Goal: Task Accomplishment & Management: Use online tool/utility

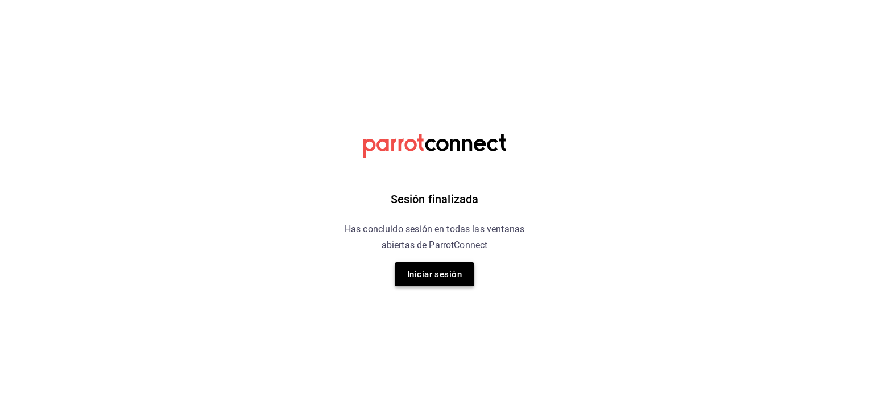
click at [457, 279] on button "Iniciar sesión" at bounding box center [435, 274] width 80 height 24
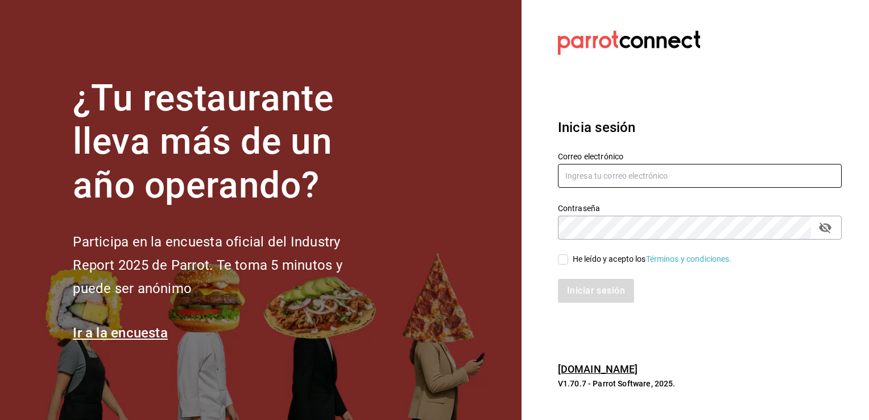
click at [580, 176] on input "text" at bounding box center [700, 176] width 284 height 24
type input "[PERSON_NAME][EMAIL_ADDRESS][PERSON_NAME][DOMAIN_NAME]"
click at [568, 257] on span "He leído y acepto los Términos y condiciones." at bounding box center [650, 259] width 164 height 12
click at [568, 257] on input "He leído y acepto los Términos y condiciones." at bounding box center [563, 259] width 10 height 10
checkbox input "true"
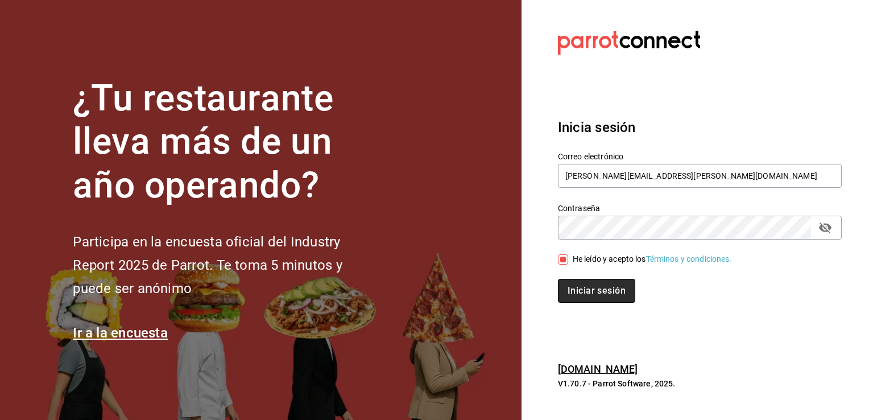
click at [578, 292] on button "Iniciar sesión" at bounding box center [596, 291] width 77 height 24
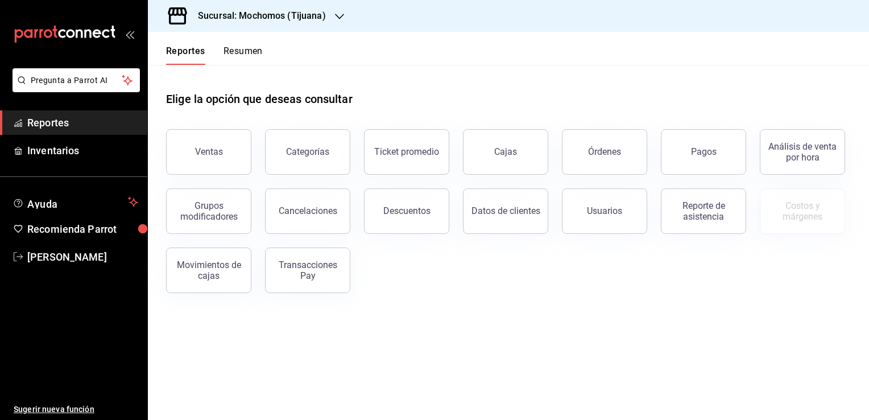
click at [321, 17] on h3 "Sucursal: Mochomos (Tijuana)" at bounding box center [257, 16] width 137 height 14
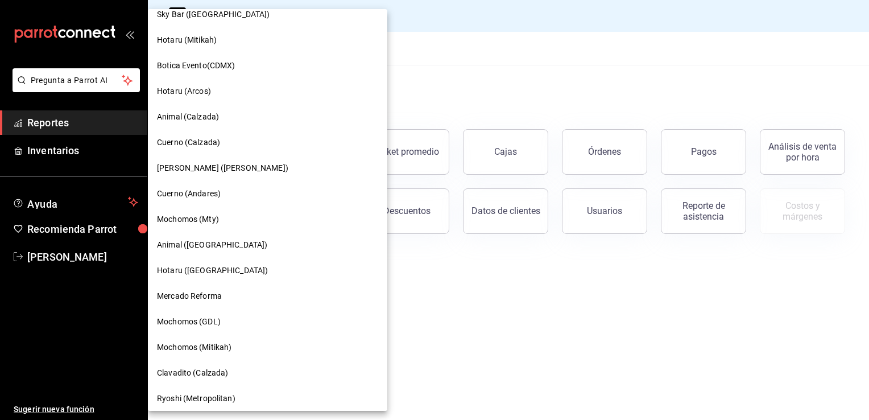
scroll to position [460, 0]
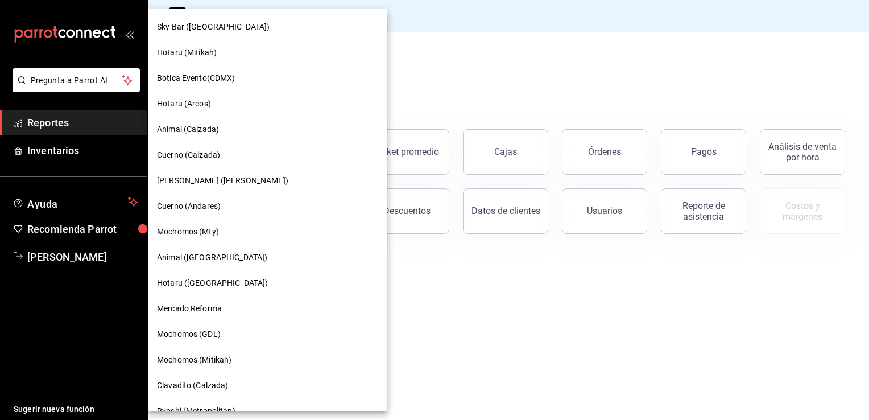
click at [205, 256] on span "Animal ([GEOGRAPHIC_DATA])" at bounding box center [212, 257] width 110 height 12
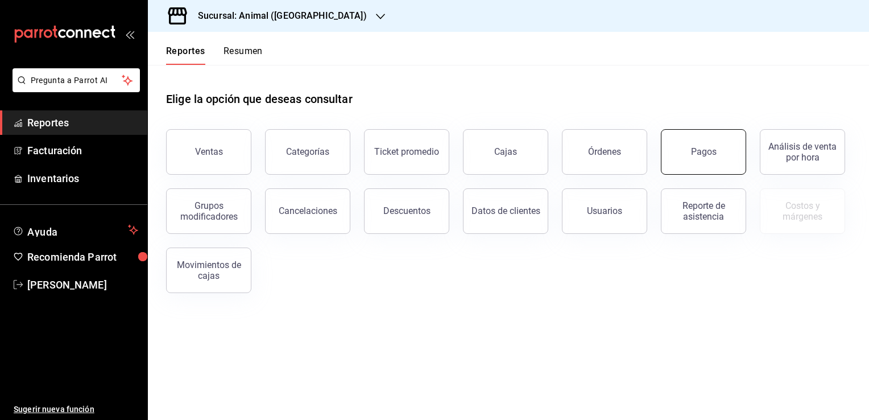
click at [691, 140] on button "Pagos" at bounding box center [703, 151] width 85 height 45
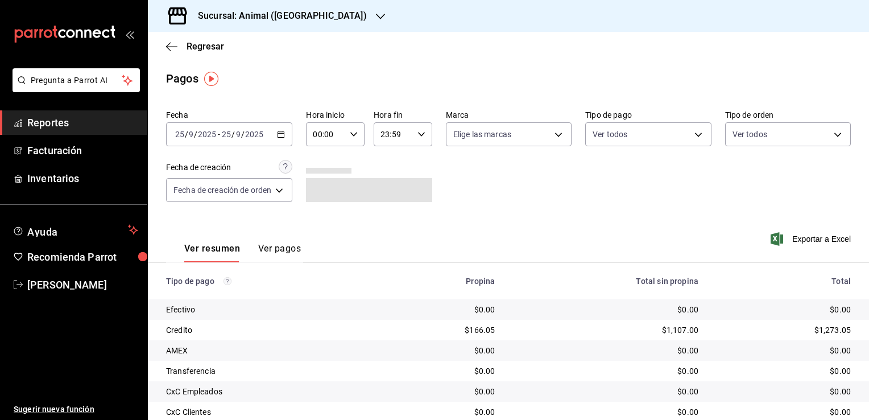
click at [277, 133] on icon "button" at bounding box center [281, 134] width 8 height 8
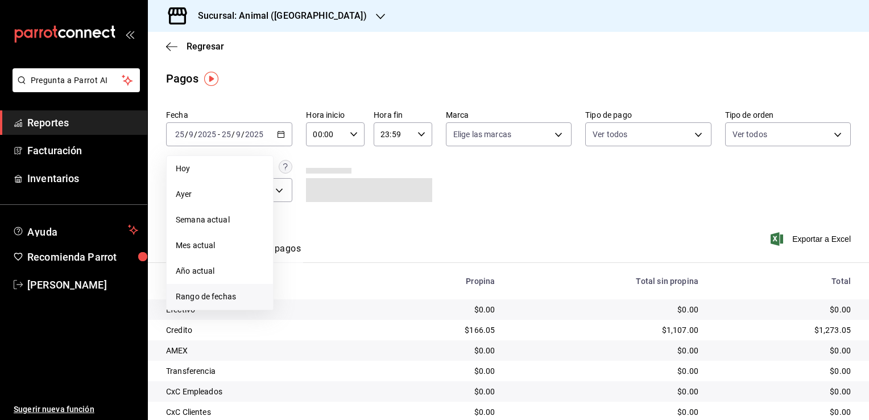
click at [226, 293] on span "Rango de fechas" at bounding box center [220, 297] width 88 height 12
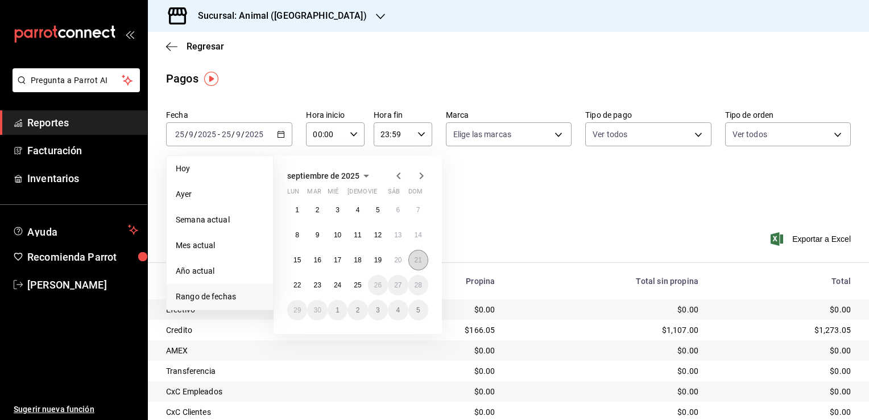
click at [416, 262] on abbr "21" at bounding box center [418, 260] width 7 height 8
click at [293, 281] on abbr "22" at bounding box center [296, 285] width 7 height 8
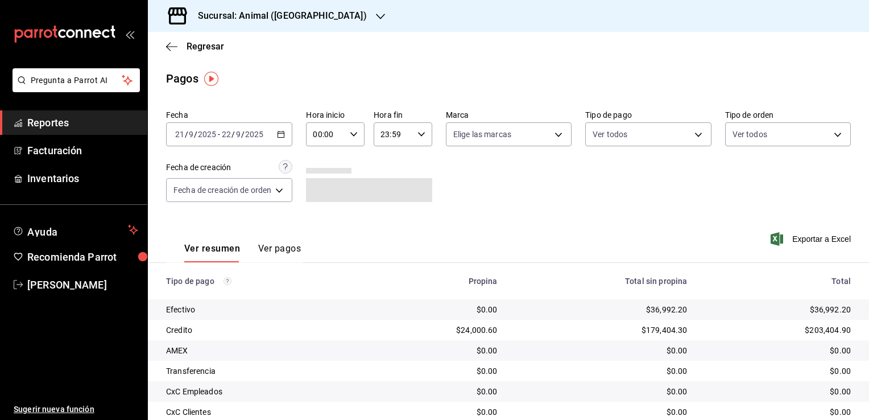
click at [345, 136] on input "00:00" at bounding box center [325, 134] width 39 height 23
click at [325, 187] on span "05" at bounding box center [321, 185] width 11 height 9
type input "05:00"
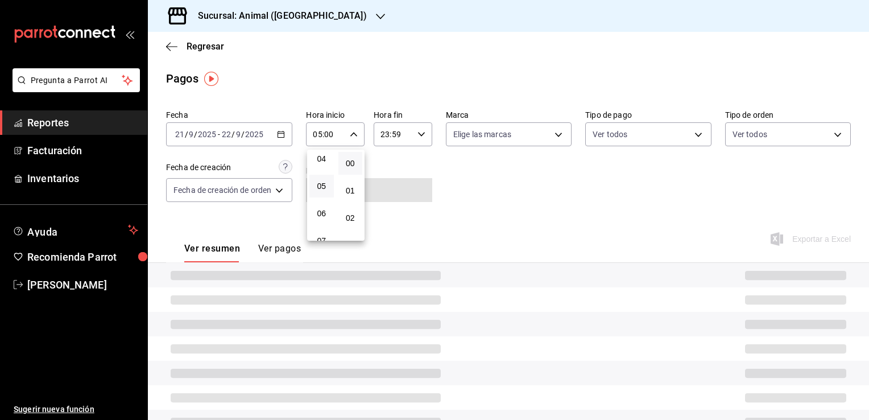
click at [344, 172] on button "00" at bounding box center [350, 163] width 24 height 23
click at [418, 139] on div at bounding box center [434, 210] width 869 height 420
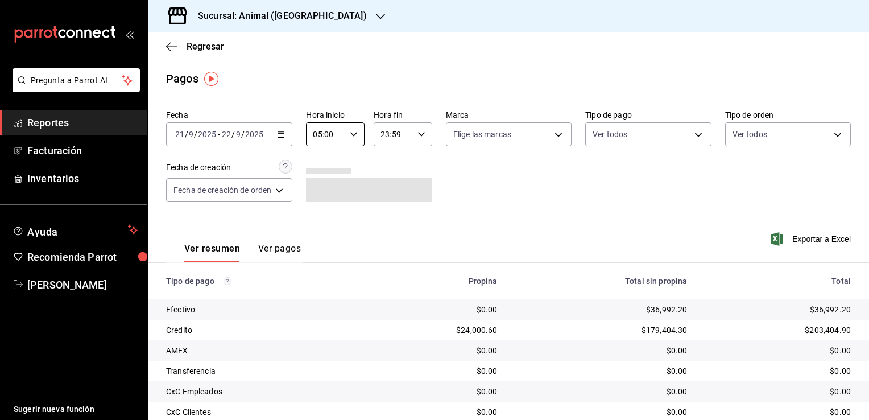
click at [417, 140] on div "23:59 Hora fin" at bounding box center [403, 134] width 59 height 24
click at [387, 157] on span "04" at bounding box center [388, 152] width 11 height 9
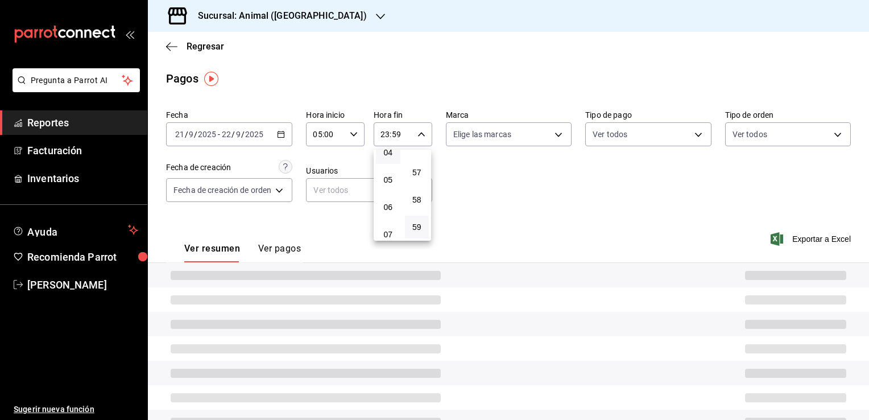
type input "04:59"
click at [465, 171] on div at bounding box center [434, 210] width 869 height 420
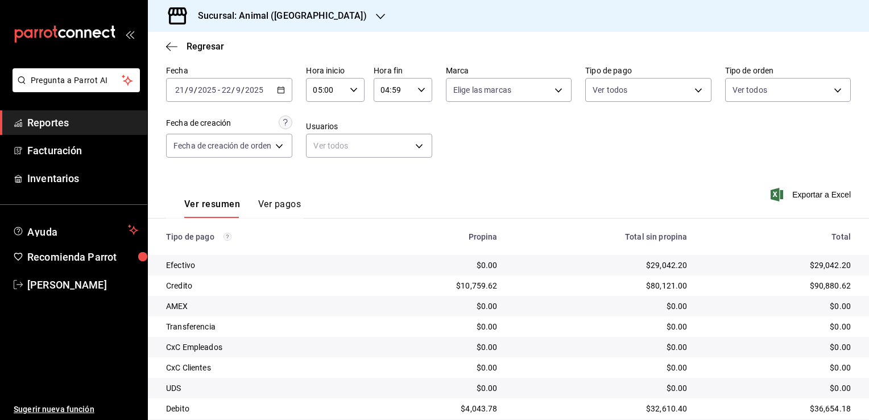
scroll to position [57, 0]
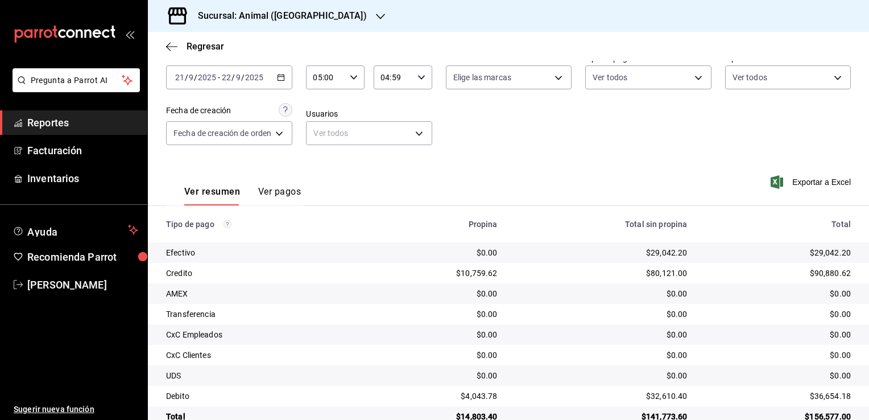
click at [283, 80] on \(Stroke\) "button" at bounding box center [280, 77] width 7 height 6
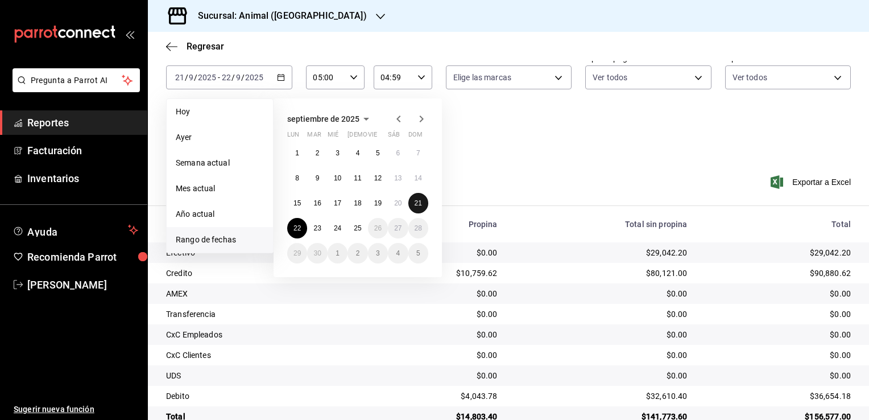
click at [418, 202] on abbr "21" at bounding box center [418, 203] width 7 height 8
click at [172, 50] on icon "button" at bounding box center [171, 47] width 11 height 10
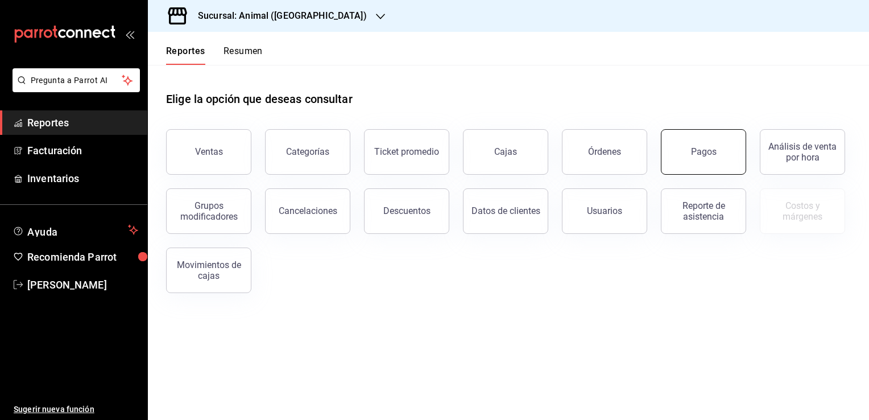
click at [698, 160] on button "Pagos" at bounding box center [703, 151] width 85 height 45
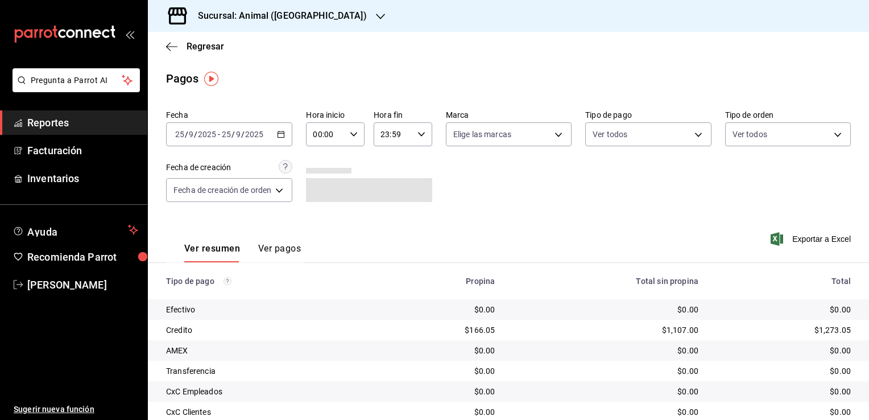
click at [279, 141] on div "2025-09-25 25 / 9 / 2025 - 2025-09-25 25 / 9 / 2025" at bounding box center [229, 134] width 126 height 24
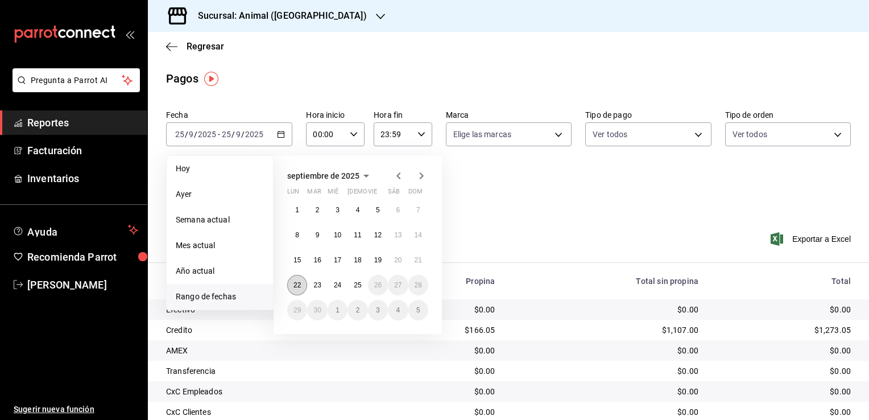
click at [295, 281] on abbr "22" at bounding box center [296, 285] width 7 height 8
click at [307, 283] on button "23" at bounding box center [317, 285] width 20 height 20
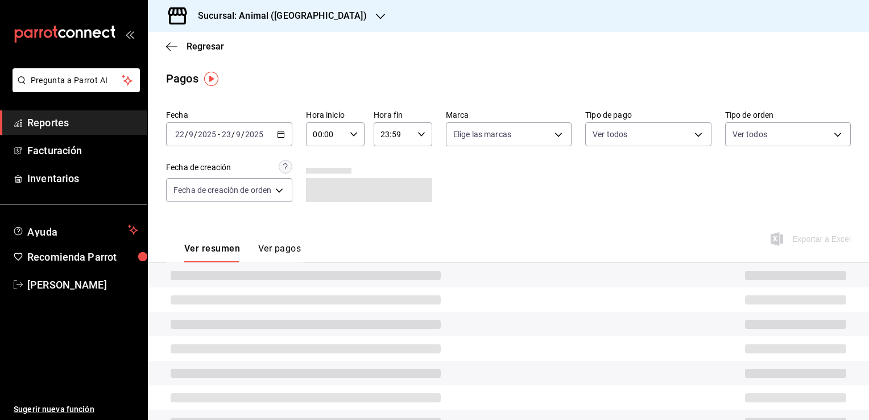
click at [335, 136] on input "00:00" at bounding box center [325, 134] width 39 height 23
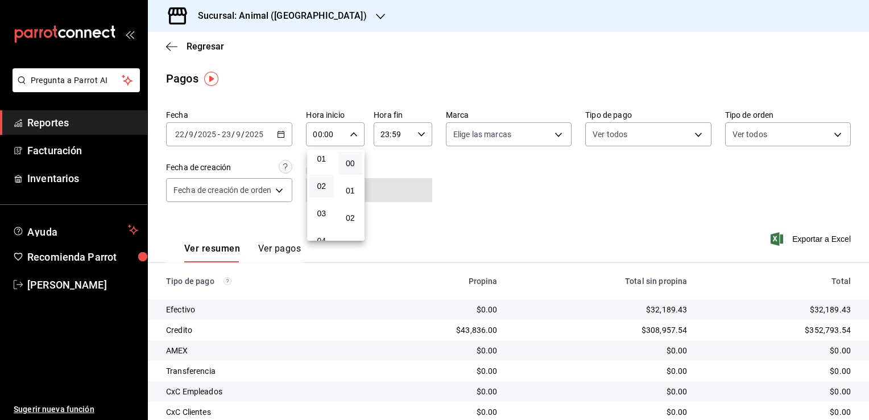
scroll to position [114, 0]
click at [323, 187] on span "05" at bounding box center [321, 185] width 11 height 9
type input "05:00"
click at [416, 136] on div at bounding box center [434, 210] width 869 height 420
click at [421, 140] on div "23:59 Hora fin" at bounding box center [403, 134] width 59 height 24
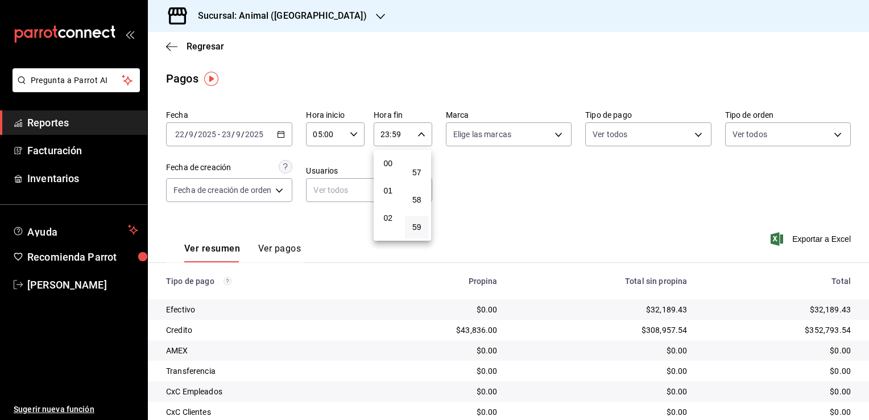
scroll to position [57, 0]
click at [388, 210] on button "04" at bounding box center [388, 215] width 24 height 23
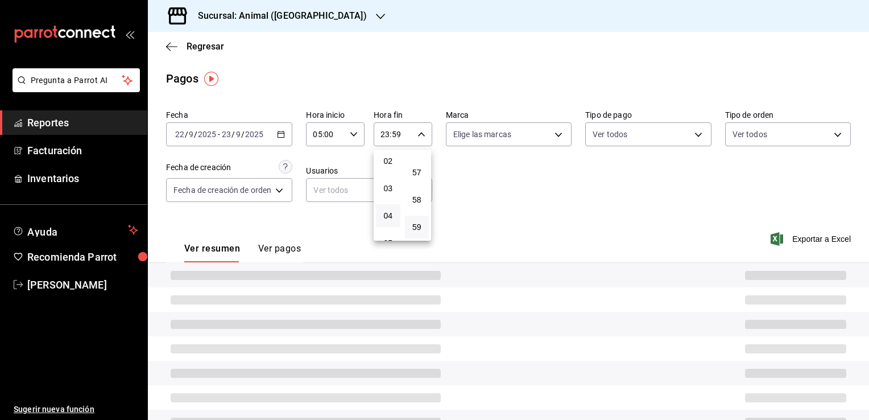
type input "04:59"
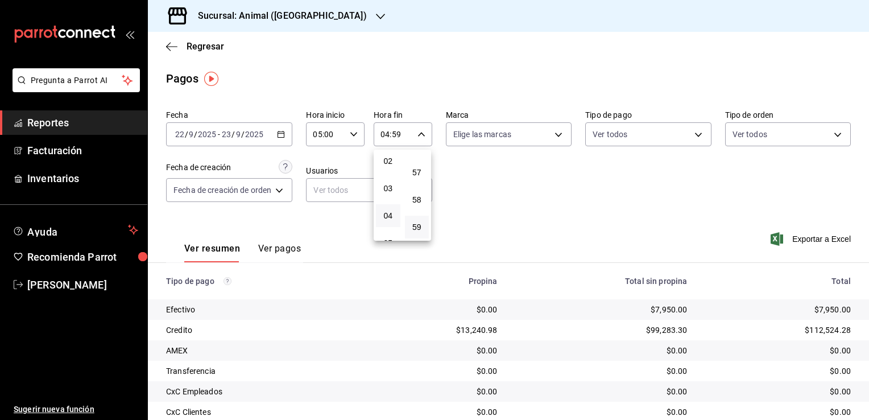
click at [471, 185] on div at bounding box center [434, 210] width 869 height 420
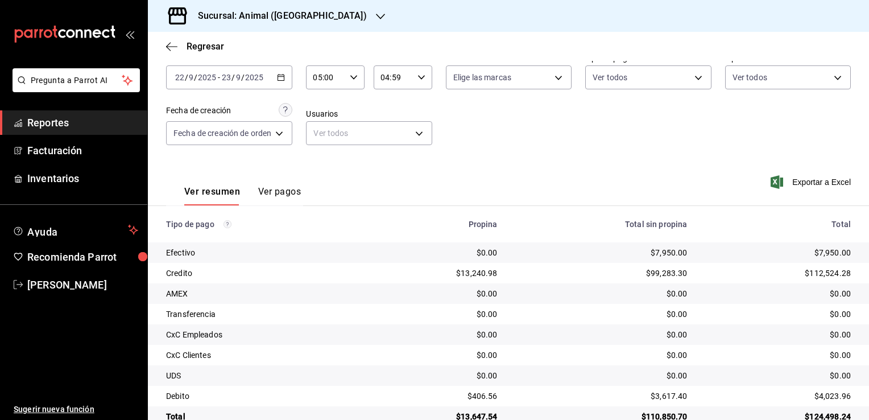
scroll to position [82, 0]
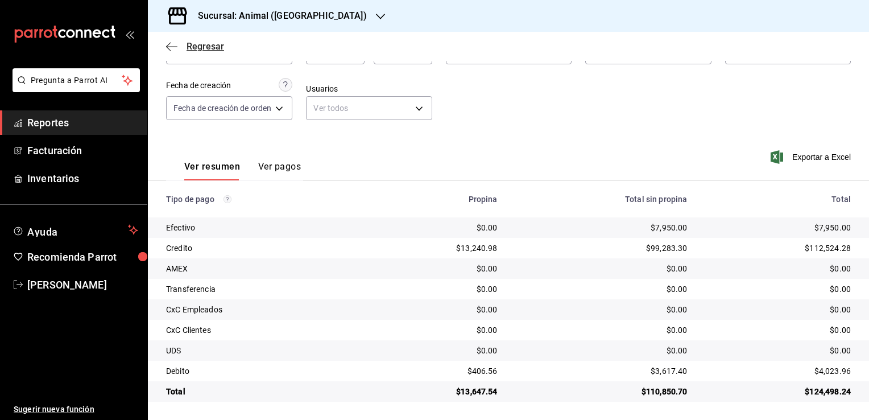
click at [179, 50] on span "Regresar" at bounding box center [195, 46] width 58 height 11
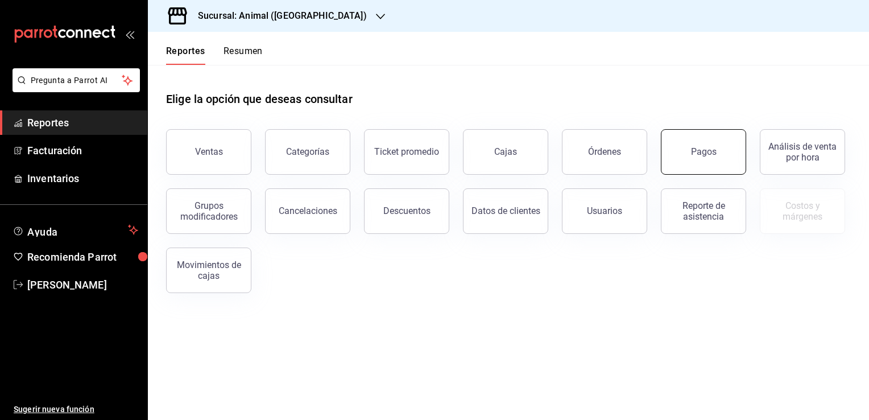
click at [673, 145] on button "Pagos" at bounding box center [703, 151] width 85 height 45
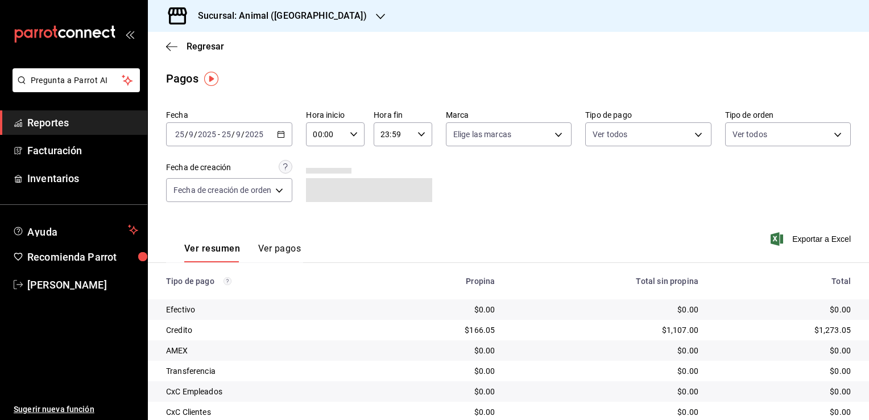
click at [284, 135] on \(Stroke\) "button" at bounding box center [280, 134] width 7 height 6
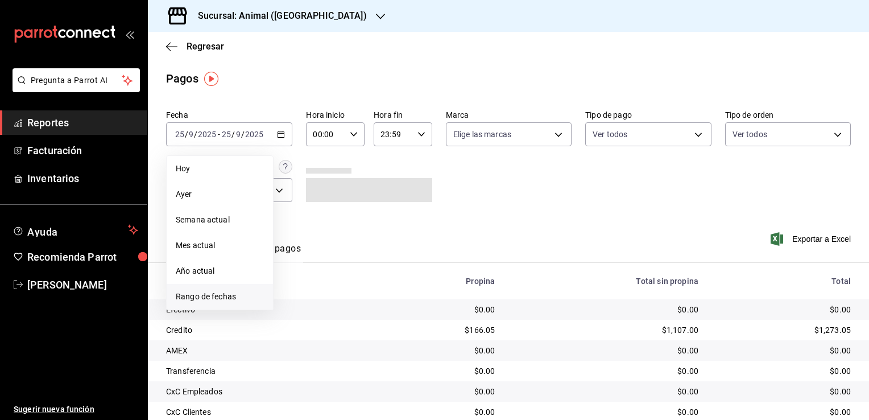
click at [205, 291] on span "Rango de fechas" at bounding box center [220, 297] width 88 height 12
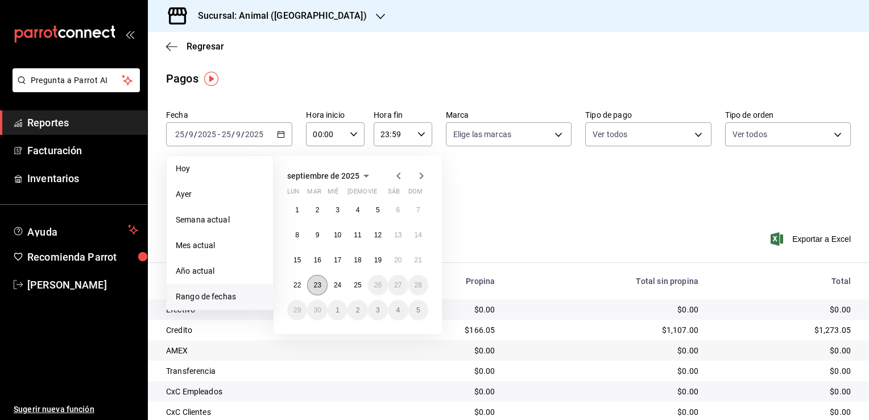
click at [324, 282] on button "23" at bounding box center [317, 285] width 20 height 20
click at [318, 284] on abbr "23" at bounding box center [316, 285] width 7 height 8
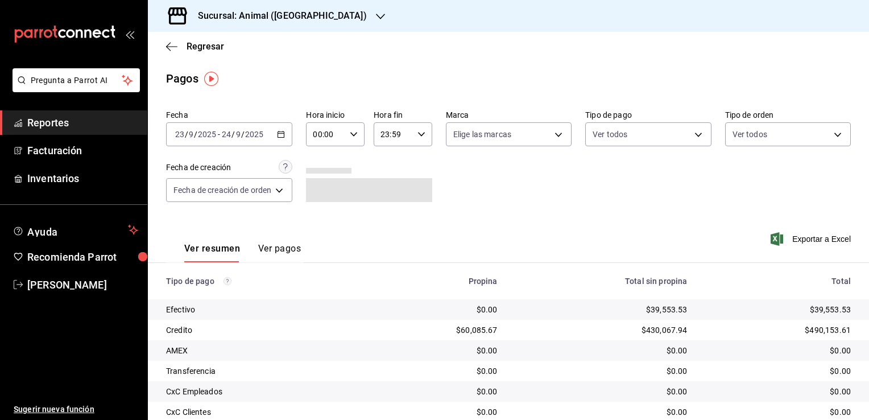
click at [357, 134] on icon "button" at bounding box center [354, 134] width 8 height 8
click at [318, 194] on button "05" at bounding box center [321, 186] width 24 height 23
type input "05:00"
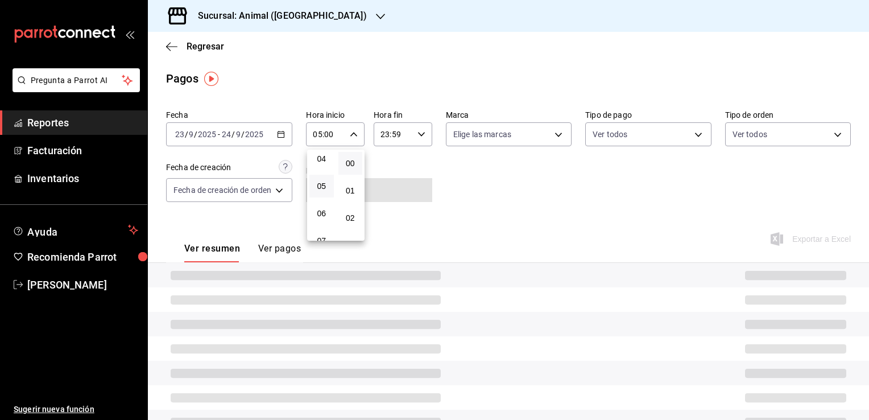
click at [412, 134] on div at bounding box center [434, 210] width 869 height 420
click at [415, 136] on div "23:59 Hora fin" at bounding box center [403, 134] width 59 height 24
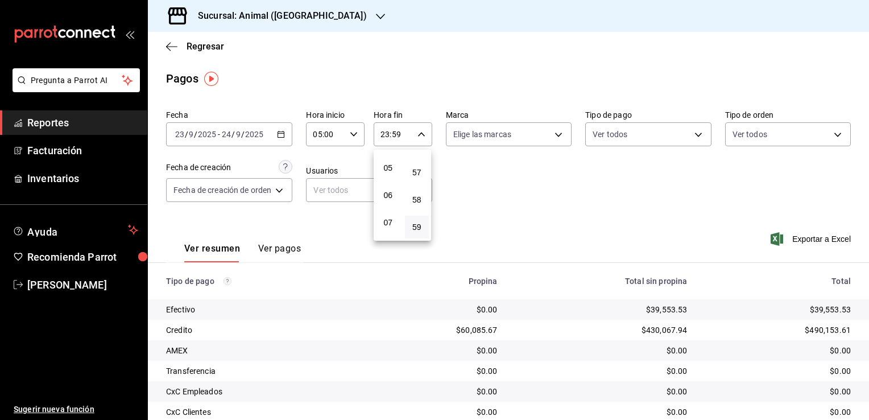
scroll to position [120, 0]
click at [391, 156] on span "04" at bounding box center [388, 152] width 11 height 9
type input "04:59"
click at [533, 192] on div at bounding box center [434, 210] width 869 height 420
click at [173, 47] on icon "button" at bounding box center [171, 46] width 11 height 1
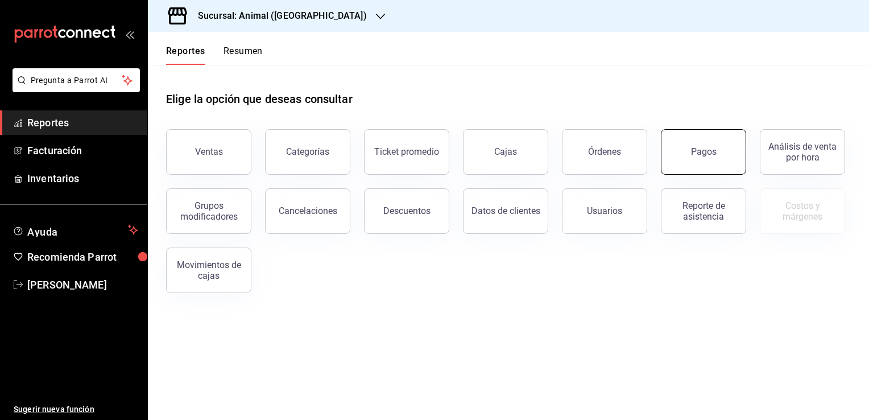
click at [707, 155] on div "Pagos" at bounding box center [704, 151] width 26 height 11
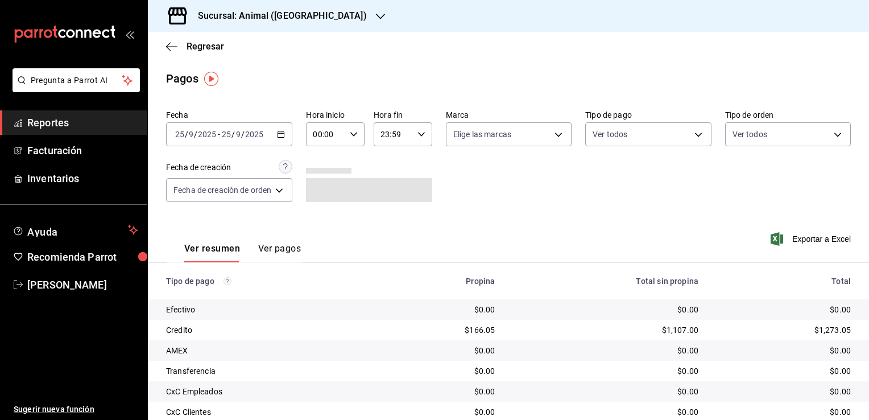
click at [282, 139] on div "2025-09-25 25 / 9 / 2025 - 2025-09-25 25 / 9 / 2025" at bounding box center [229, 134] width 126 height 24
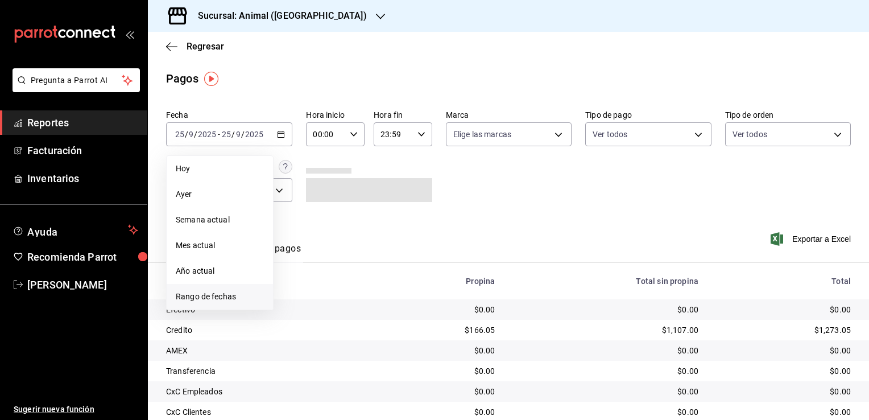
click at [209, 303] on li "Rango de fechas" at bounding box center [220, 297] width 106 height 26
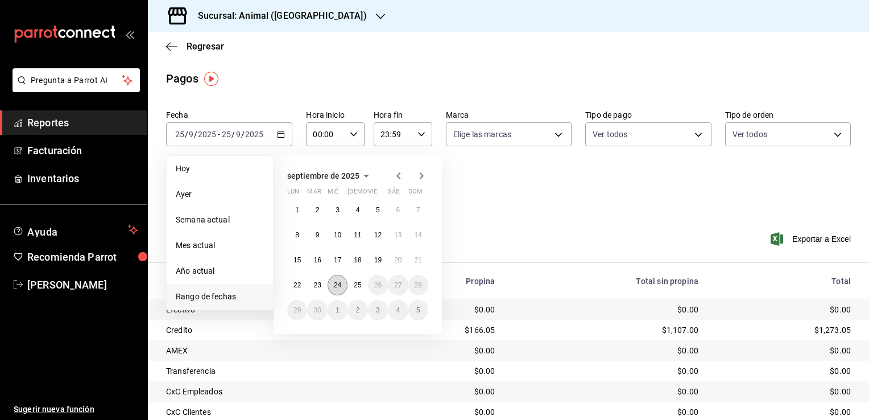
click at [334, 285] on abbr "24" at bounding box center [337, 285] width 7 height 8
click at [360, 288] on abbr "25" at bounding box center [357, 285] width 7 height 8
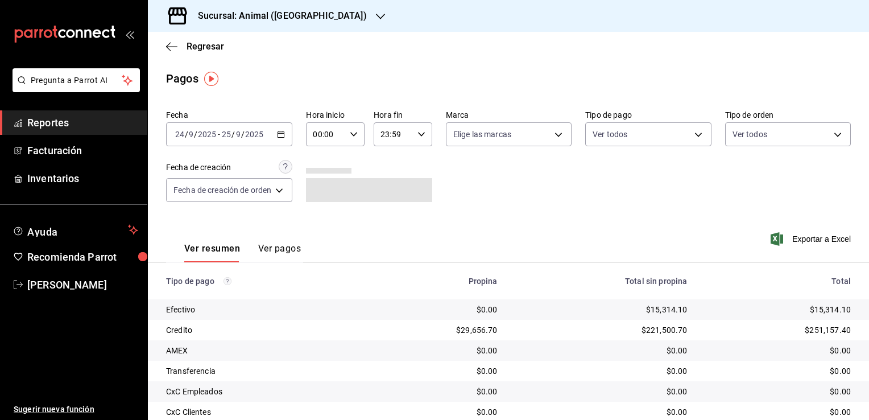
click at [352, 131] on icon "button" at bounding box center [354, 134] width 8 height 8
click at [321, 190] on span "05" at bounding box center [321, 185] width 11 height 9
type input "05:00"
click at [417, 138] on div at bounding box center [434, 210] width 869 height 420
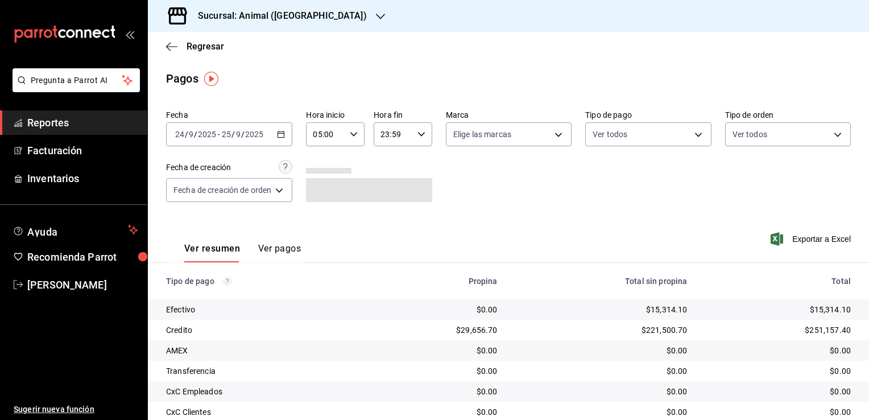
click at [421, 135] on icon "button" at bounding box center [421, 134] width 8 height 8
click at [386, 206] on span "04" at bounding box center [388, 209] width 11 height 9
type input "04:59"
click at [520, 204] on div at bounding box center [434, 210] width 869 height 420
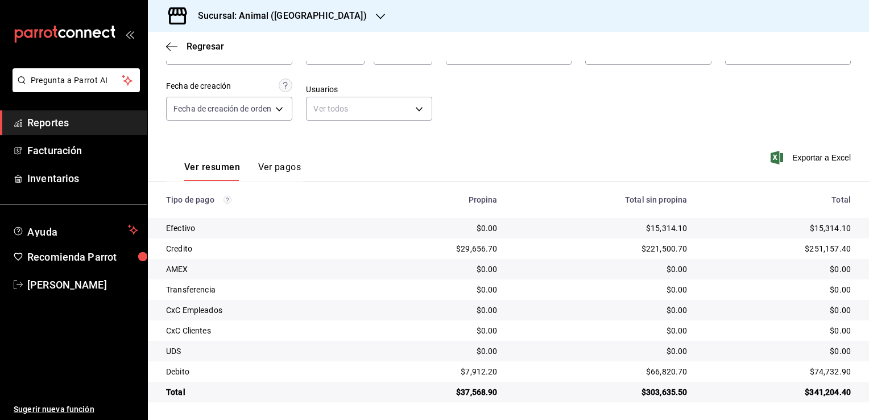
scroll to position [82, 0]
click at [168, 49] on icon "button" at bounding box center [171, 47] width 11 height 10
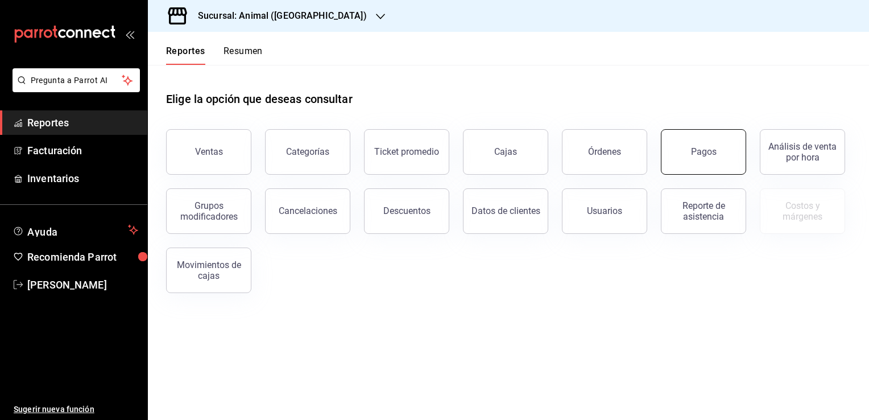
click at [692, 151] on div "Pagos" at bounding box center [704, 151] width 26 height 11
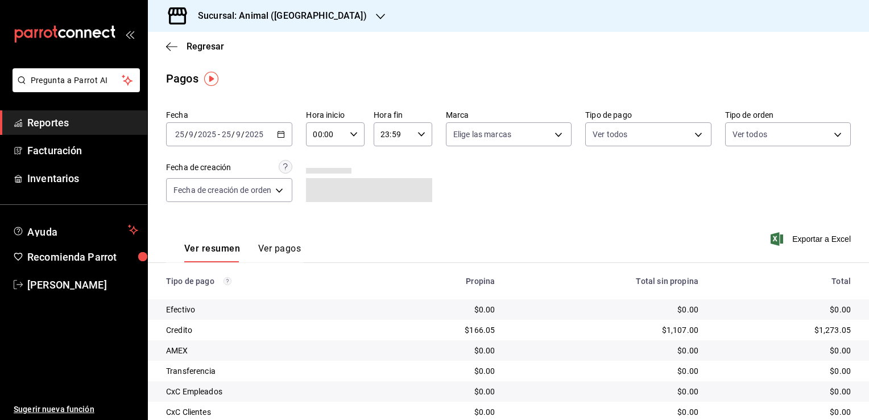
click at [273, 137] on div "2025-09-25 25 / 9 / 2025 - 2025-09-25 25 / 9 / 2025" at bounding box center [229, 134] width 126 height 24
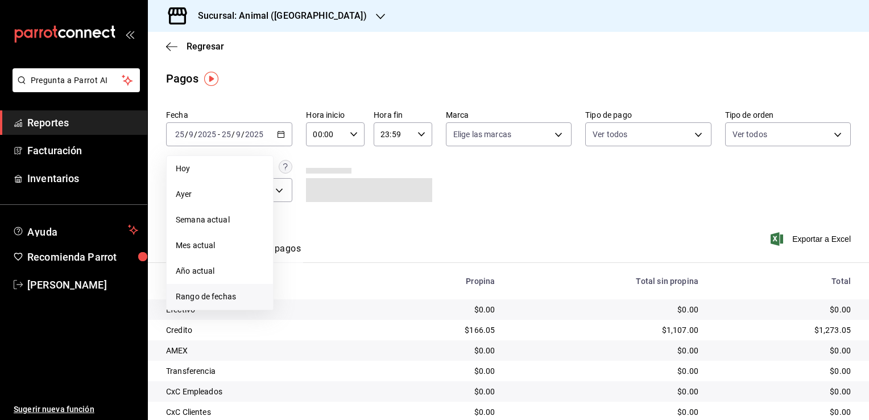
click at [229, 289] on li "Rango de fechas" at bounding box center [220, 297] width 106 height 26
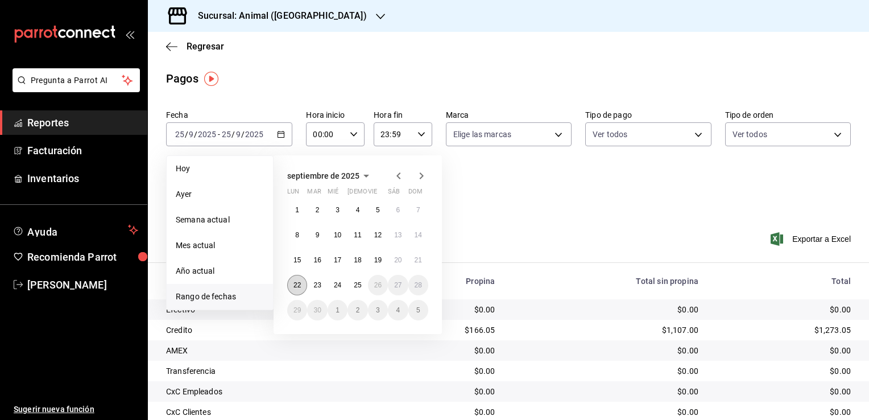
click at [303, 283] on button "22" at bounding box center [297, 285] width 20 height 20
click at [319, 282] on abbr "23" at bounding box center [316, 285] width 7 height 8
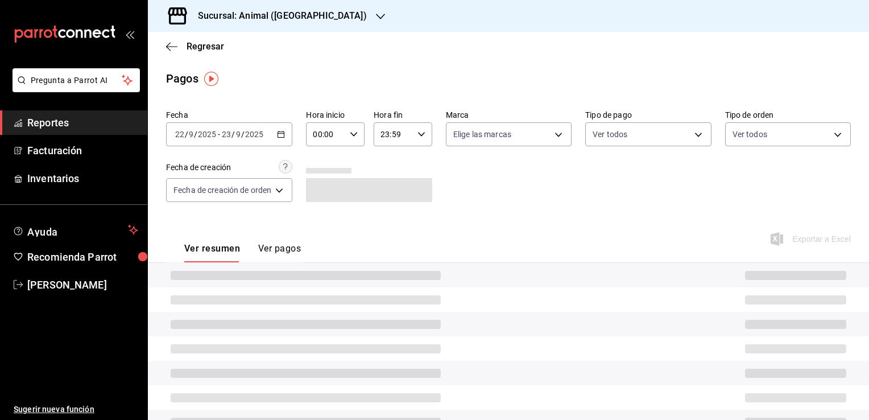
click at [355, 136] on icon "button" at bounding box center [354, 134] width 8 height 8
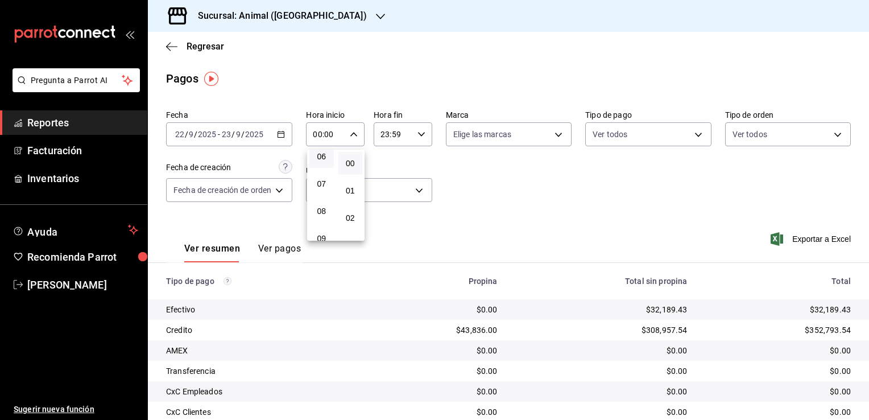
scroll to position [114, 0]
click at [319, 183] on span "05" at bounding box center [321, 185] width 11 height 9
type input "05:00"
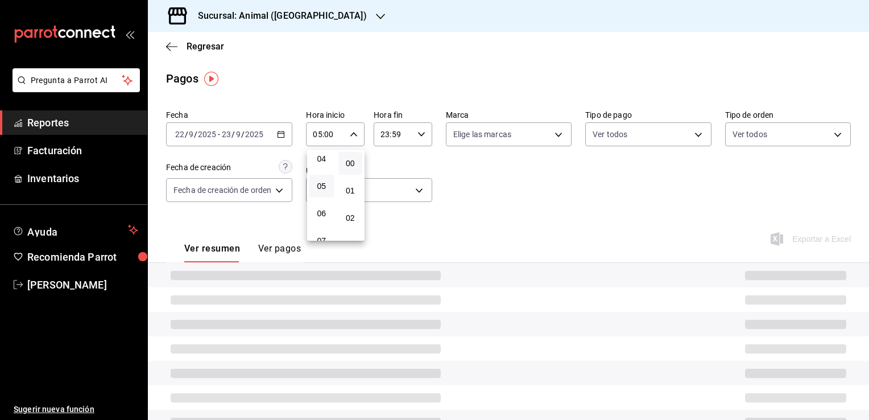
click at [421, 135] on div at bounding box center [434, 210] width 869 height 420
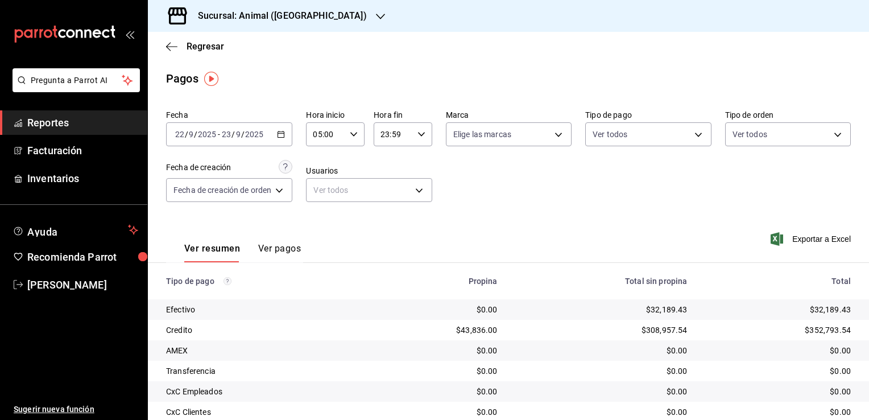
click at [421, 135] on icon "button" at bounding box center [421, 134] width 8 height 8
click at [387, 209] on span "04" at bounding box center [388, 209] width 11 height 9
type input "04:59"
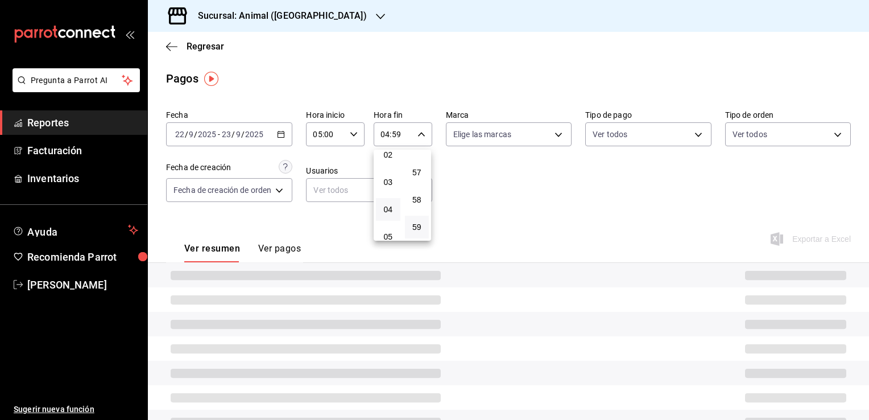
click at [484, 197] on div at bounding box center [434, 210] width 869 height 420
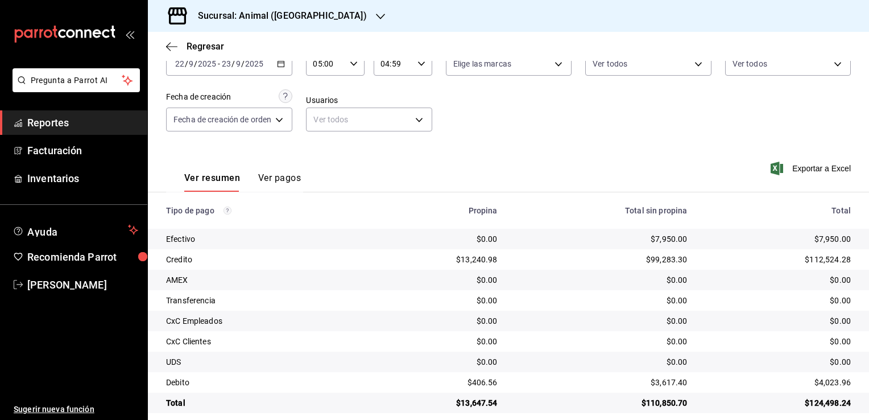
scroll to position [82, 0]
